Goal: Check status

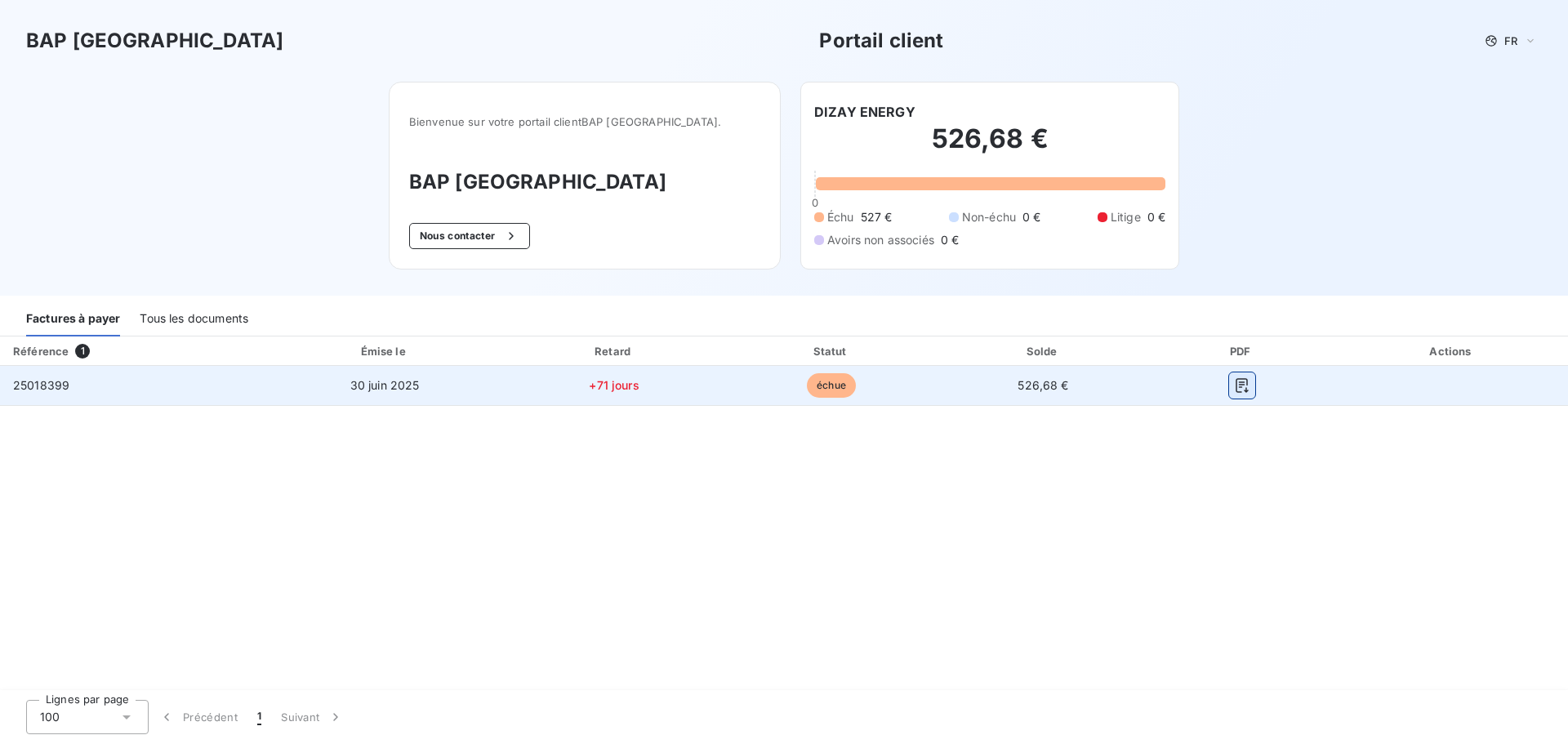
click at [1247, 381] on icon "button" at bounding box center [1242, 386] width 16 height 16
click at [691, 387] on td "+71 jours" at bounding box center [614, 385] width 219 height 39
click at [366, 384] on span "30 juin 2025" at bounding box center [385, 385] width 70 height 14
click at [33, 387] on span "25018399" at bounding box center [41, 385] width 56 height 14
click at [366, 388] on span "30 juin 2025" at bounding box center [385, 385] width 70 height 14
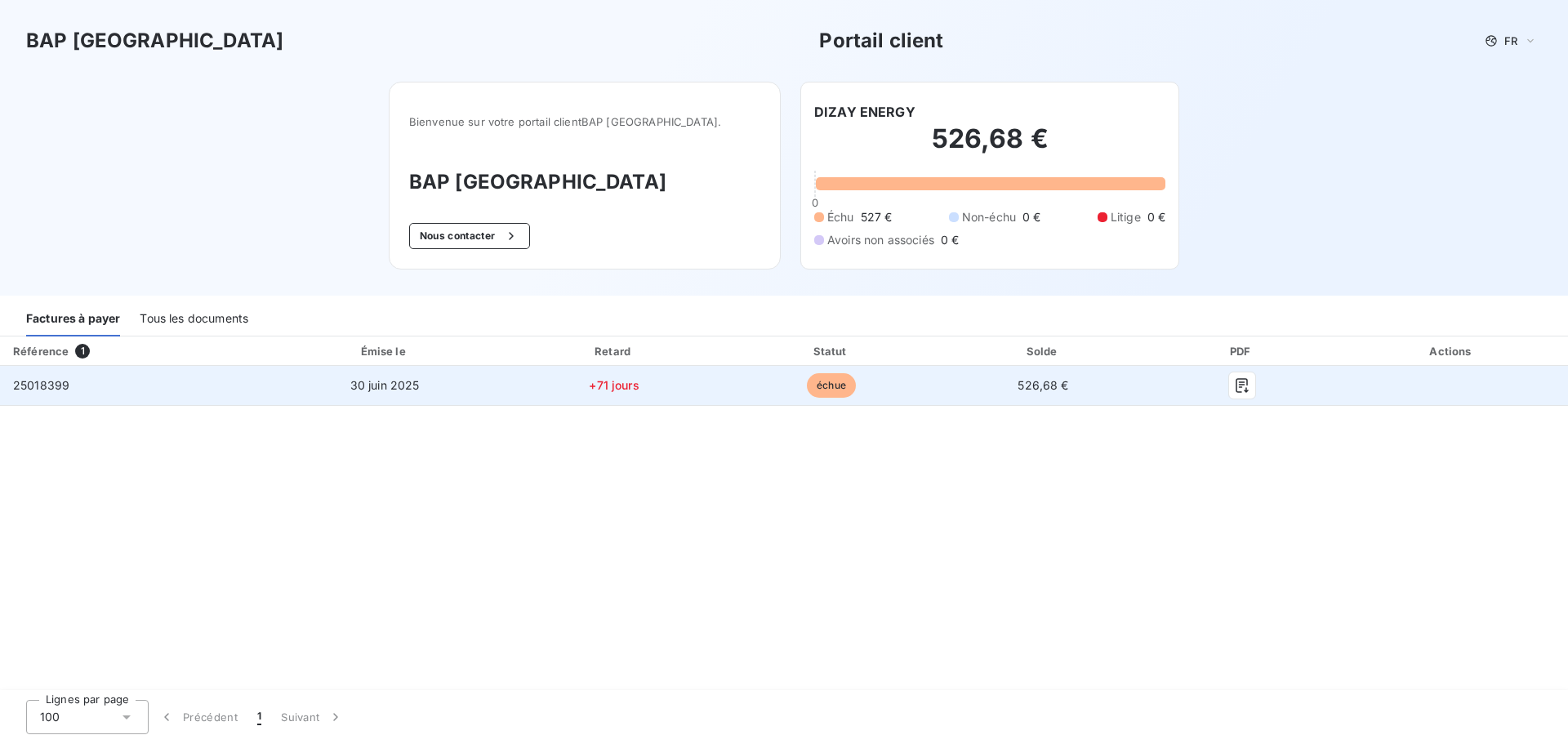
click at [369, 388] on span "30 juin 2025" at bounding box center [385, 385] width 70 height 14
click at [822, 389] on span "échue" at bounding box center [831, 385] width 49 height 24
click at [1019, 378] on span "526,68 €" at bounding box center [1043, 385] width 51 height 14
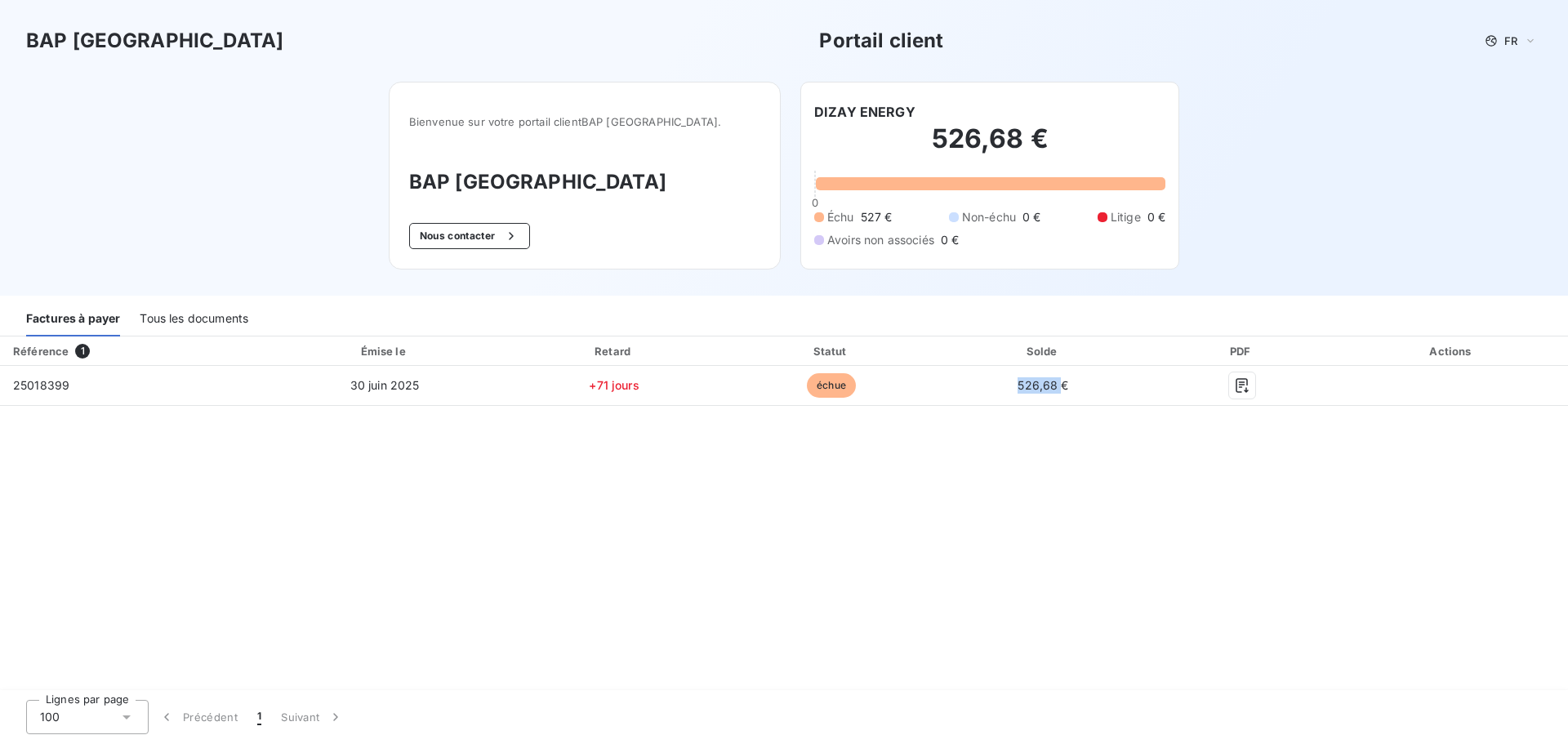
click at [1022, 356] on div "Solde" at bounding box center [1043, 351] width 202 height 16
click at [882, 142] on h2 "526,68 €" at bounding box center [989, 147] width 351 height 49
click at [532, 134] on div "Bienvenue sur votre portail client BAP [GEOGRAPHIC_DATA] ." at bounding box center [584, 121] width 351 height 39
click at [226, 317] on div "Tous les documents" at bounding box center [194, 320] width 108 height 34
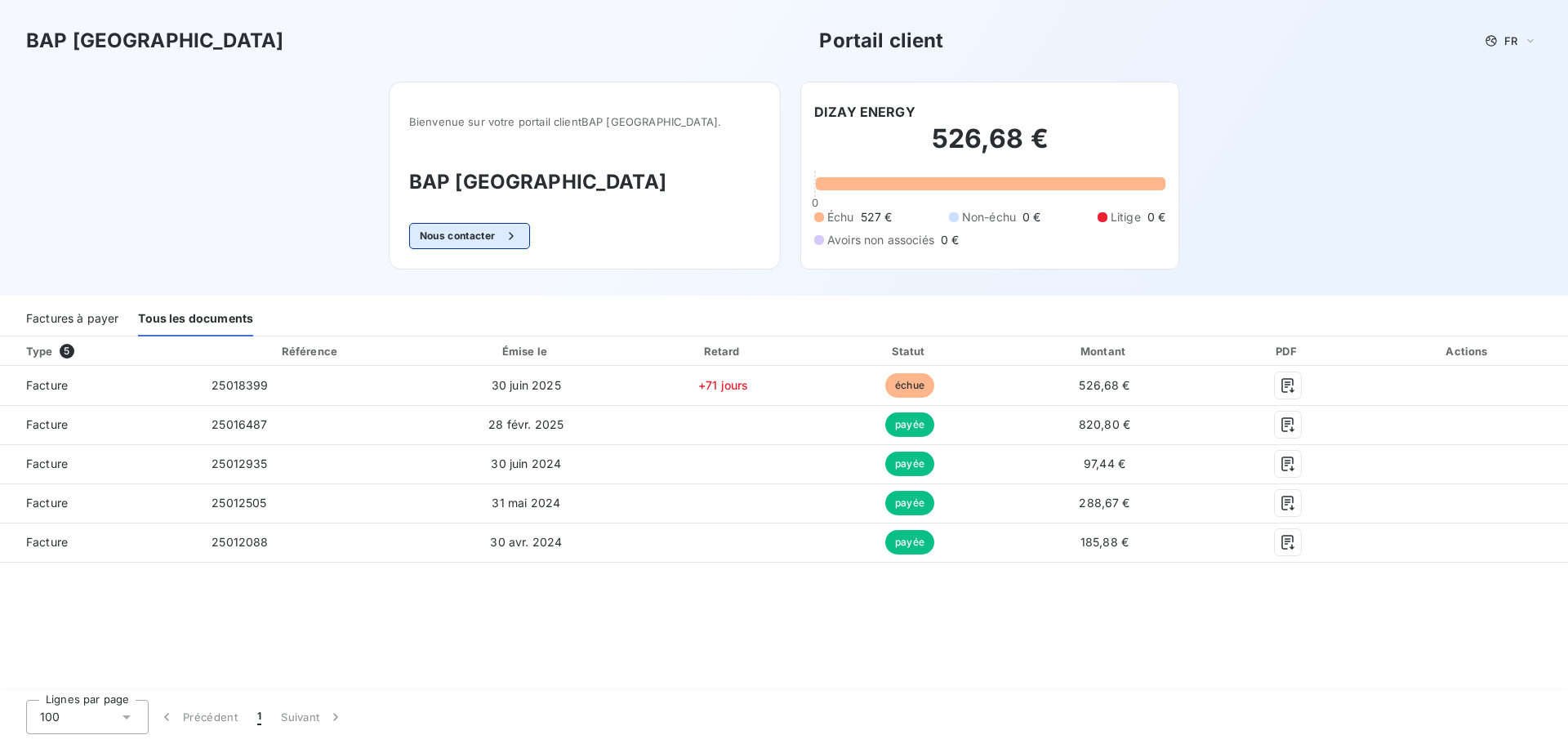
click at [528, 224] on button "Nous contacter" at bounding box center [469, 236] width 121 height 26
